Goal: Find specific page/section: Find specific page/section

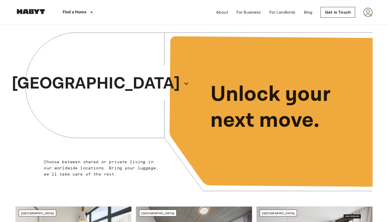
click at [365, 5] on div "About For Business For Landlords Blog Get in Touch" at bounding box center [294, 12] width 156 height 25
click at [365, 6] on div "About For Business For Landlords Blog Get in Touch" at bounding box center [294, 12] width 156 height 25
click at [365, 7] on div "About For Business For Landlords Blog Get in Touch" at bounding box center [294, 12] width 156 height 25
click at [366, 14] on img at bounding box center [367, 12] width 9 height 9
click at [351, 21] on li "Profile" at bounding box center [357, 21] width 51 height 9
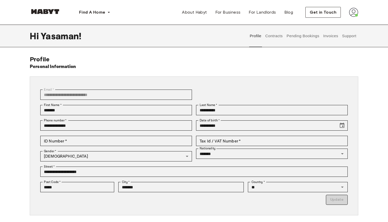
click at [324, 37] on button "Invoices" at bounding box center [330, 36] width 16 height 23
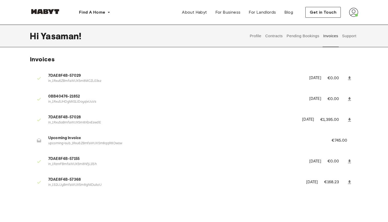
click at [353, 39] on button "Support" at bounding box center [349, 36] width 16 height 23
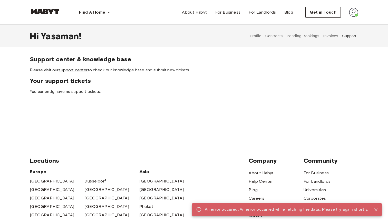
click at [310, 35] on button "Pending Bookings" at bounding box center [303, 36] width 34 height 23
click at [314, 39] on button "Pending Bookings" at bounding box center [303, 36] width 34 height 23
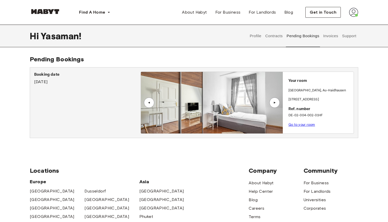
click at [336, 36] on button "Invoices" at bounding box center [330, 36] width 16 height 23
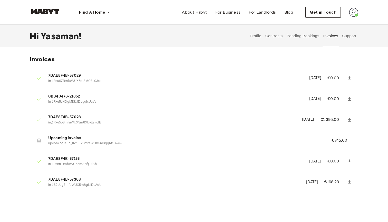
click at [274, 36] on button "Contracts" at bounding box center [273, 36] width 19 height 23
